Goal: Find specific page/section: Find specific page/section

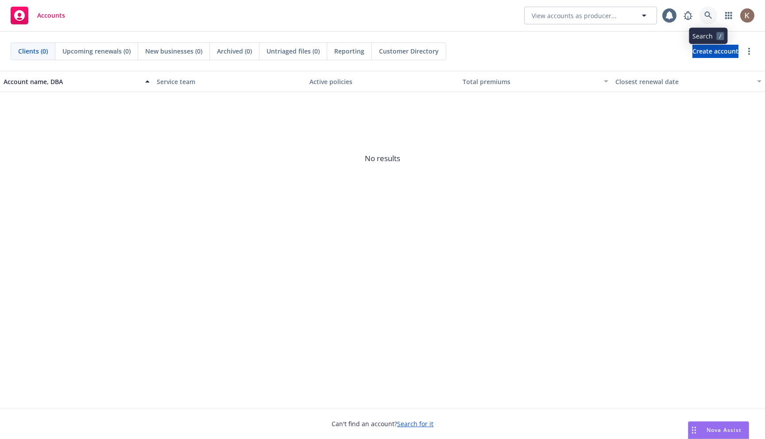
click at [707, 16] on icon at bounding box center [709, 16] width 8 height 8
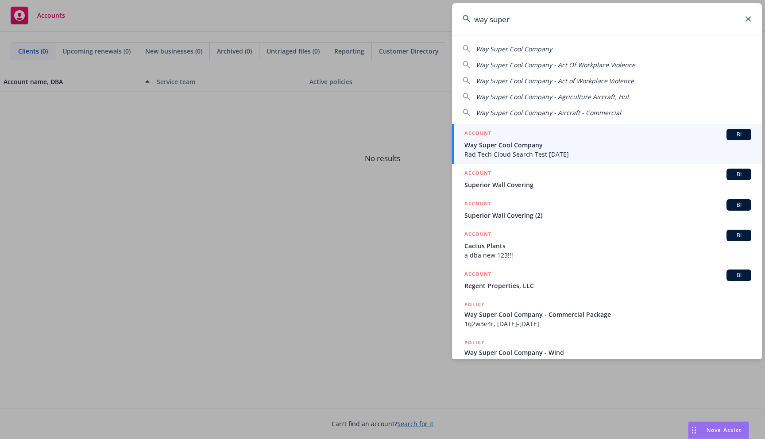
type input "way super"
click at [564, 140] on span "Way Super Cool Company" at bounding box center [608, 144] width 287 height 9
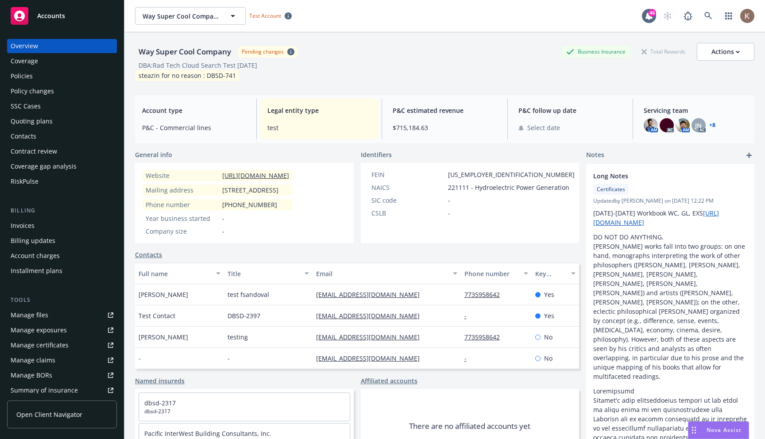
click at [372, 29] on div "Way Super Cool Company Way Super Cool Company Test Account 46" at bounding box center [444, 16] width 641 height 32
click at [234, 16] on icon "button" at bounding box center [233, 16] width 11 height 11
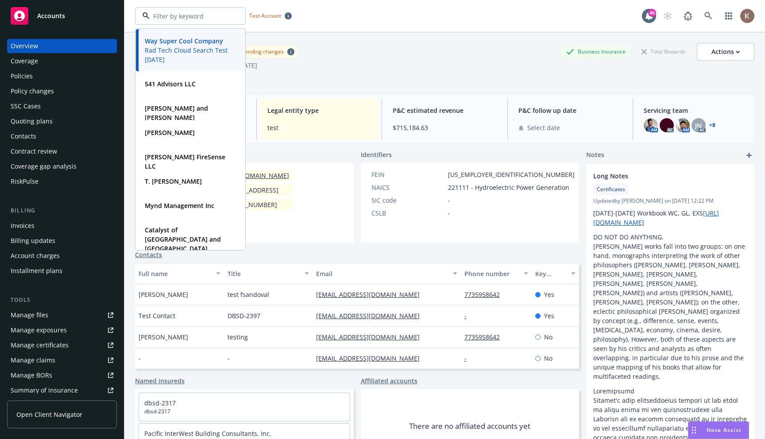
click at [351, 62] on div "DBA: Rad Tech Cloud Search Test [DATE]" at bounding box center [445, 65] width 620 height 9
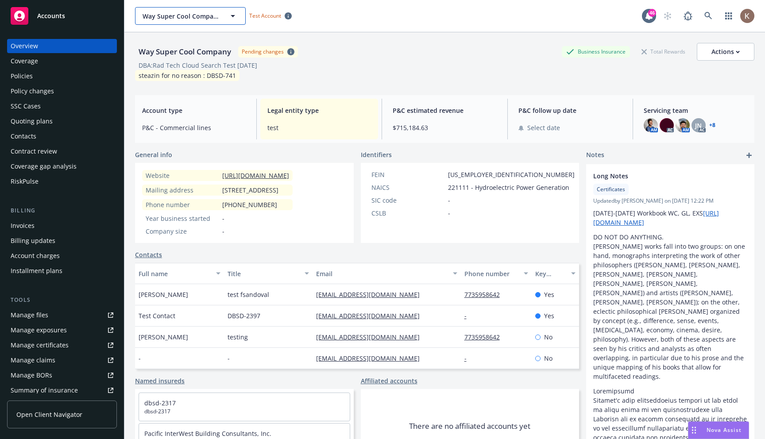
click at [234, 16] on icon "button" at bounding box center [233, 16] width 11 height 11
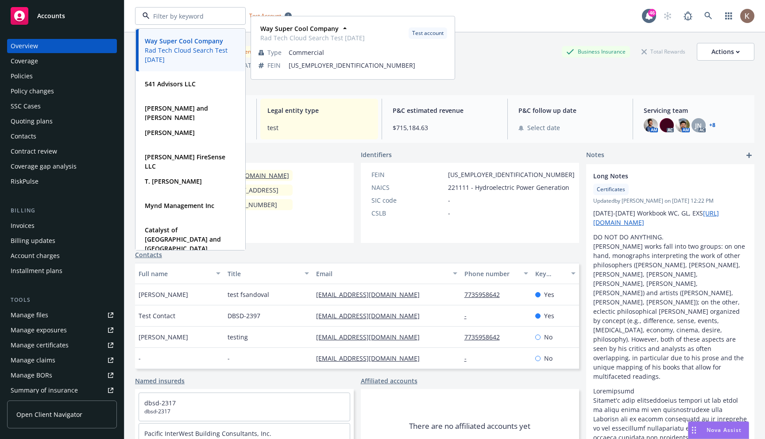
click at [369, 109] on span "Legal entity type" at bounding box center [319, 110] width 104 height 9
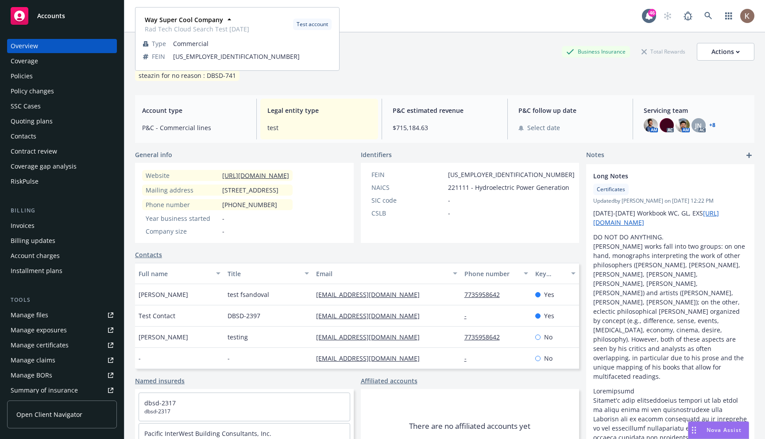
click at [233, 18] on span "Way Super Cool Company" at bounding box center [197, 19] width 105 height 9
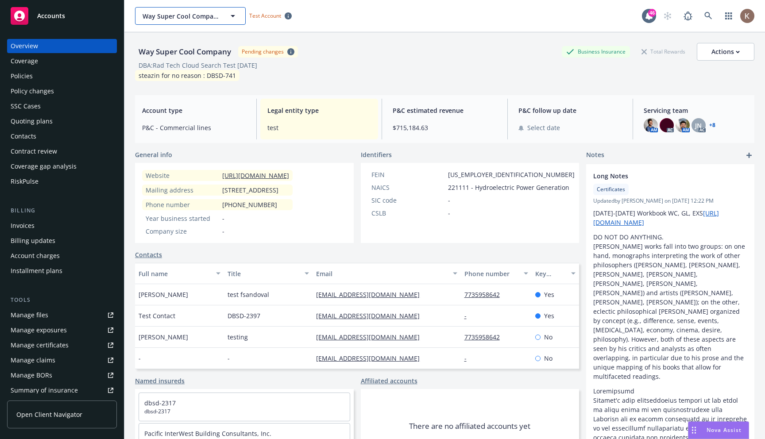
click at [230, 18] on icon "button" at bounding box center [233, 16] width 11 height 11
click at [230, 17] on icon at bounding box center [229, 19] width 9 height 9
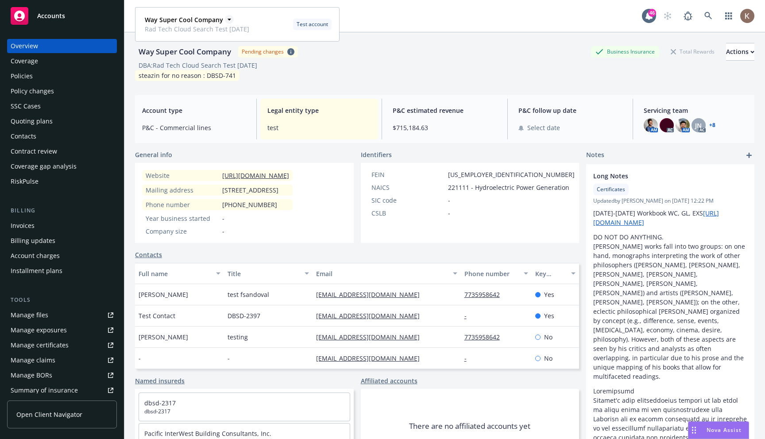
click at [230, 17] on icon at bounding box center [229, 19] width 9 height 9
click at [374, 48] on div "Way Super Cool Company Pending changes Business Insurance Total Rewards Actions" at bounding box center [445, 52] width 620 height 18
click at [230, 16] on icon "button" at bounding box center [233, 16] width 11 height 11
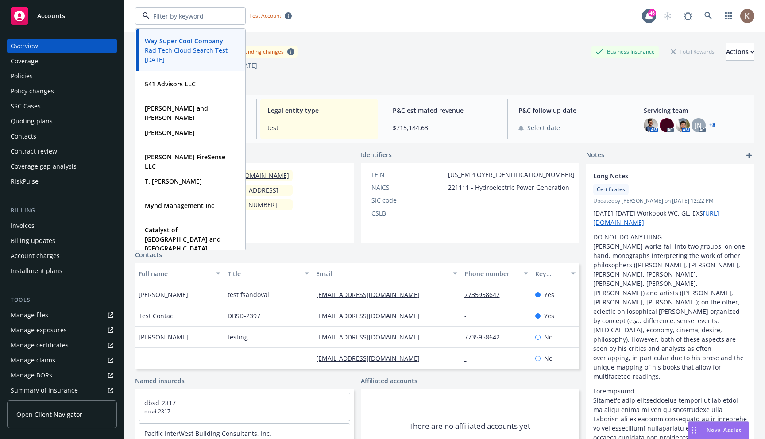
click at [351, 90] on div "Way Super Cool Company Pending changes Business Insurance Total Rewards Actions…" at bounding box center [445, 246] width 620 height 429
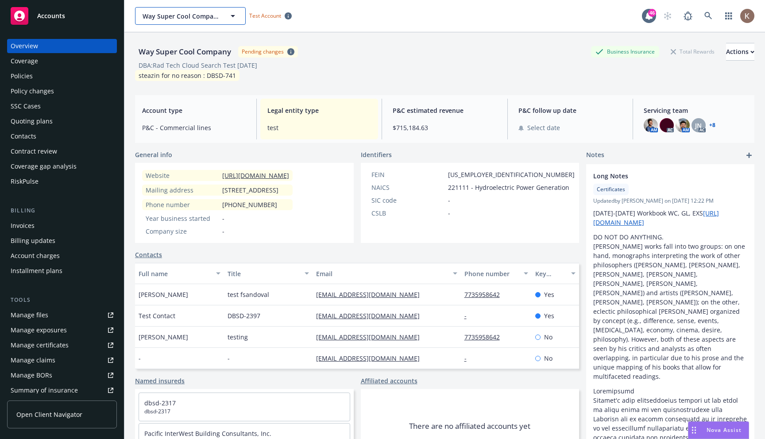
click at [232, 16] on icon "button" at bounding box center [233, 16] width 4 height 2
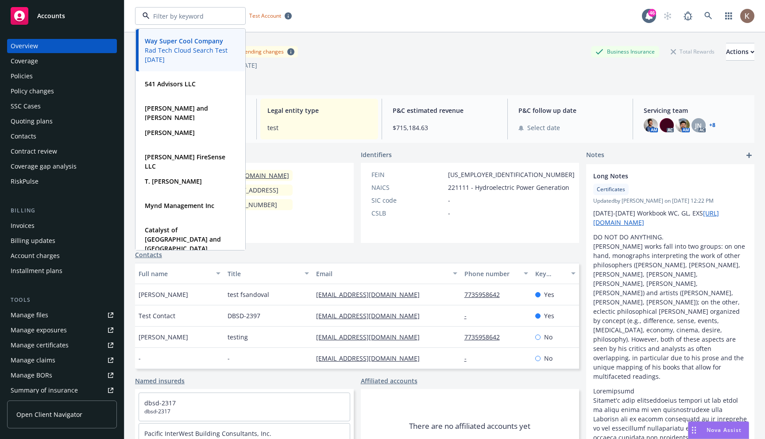
click at [363, 94] on div "Way Super Cool Company Pending changes Business Insurance Total Rewards Actions…" at bounding box center [445, 246] width 620 height 429
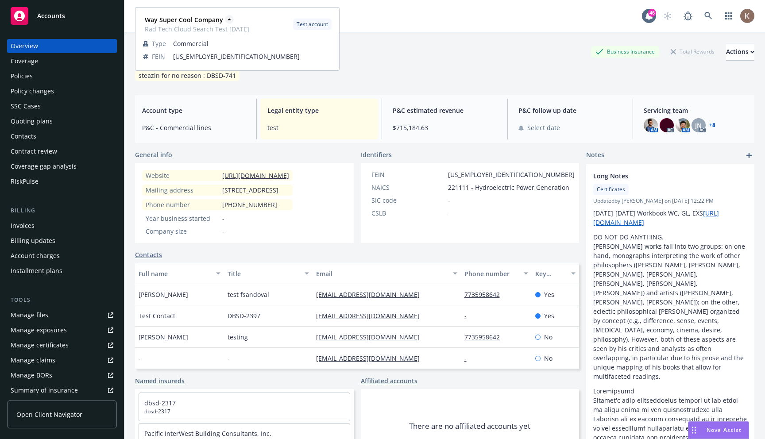
click at [233, 17] on span "Way Super Cool Company" at bounding box center [197, 19] width 105 height 9
